Goal: Understand process/instructions

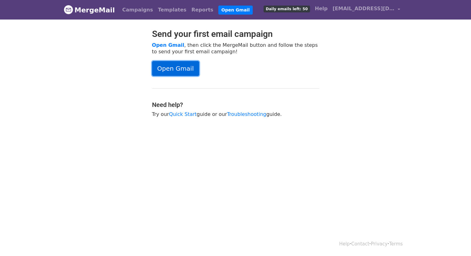
click at [167, 69] on link "Open Gmail" at bounding box center [175, 68] width 47 height 15
click at [388, 9] on span "[EMAIL_ADDRESS][DOMAIN_NAME]" at bounding box center [364, 8] width 62 height 7
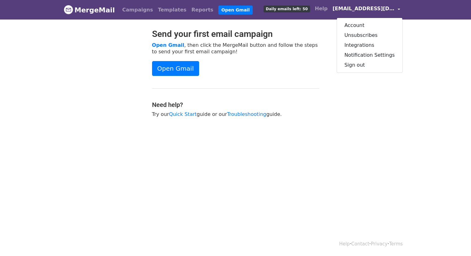
click at [388, 9] on span "[EMAIL_ADDRESS][DOMAIN_NAME]" at bounding box center [364, 8] width 62 height 7
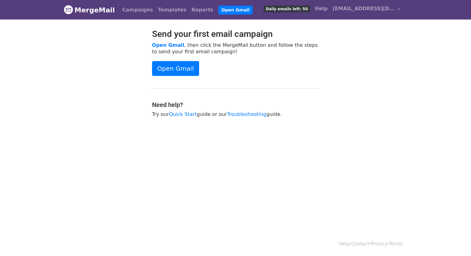
click at [83, 11] on link "MergeMail" at bounding box center [89, 9] width 51 height 13
click at [181, 113] on link "Quick Start" at bounding box center [183, 114] width 28 height 6
